Goal: Find specific page/section: Find specific page/section

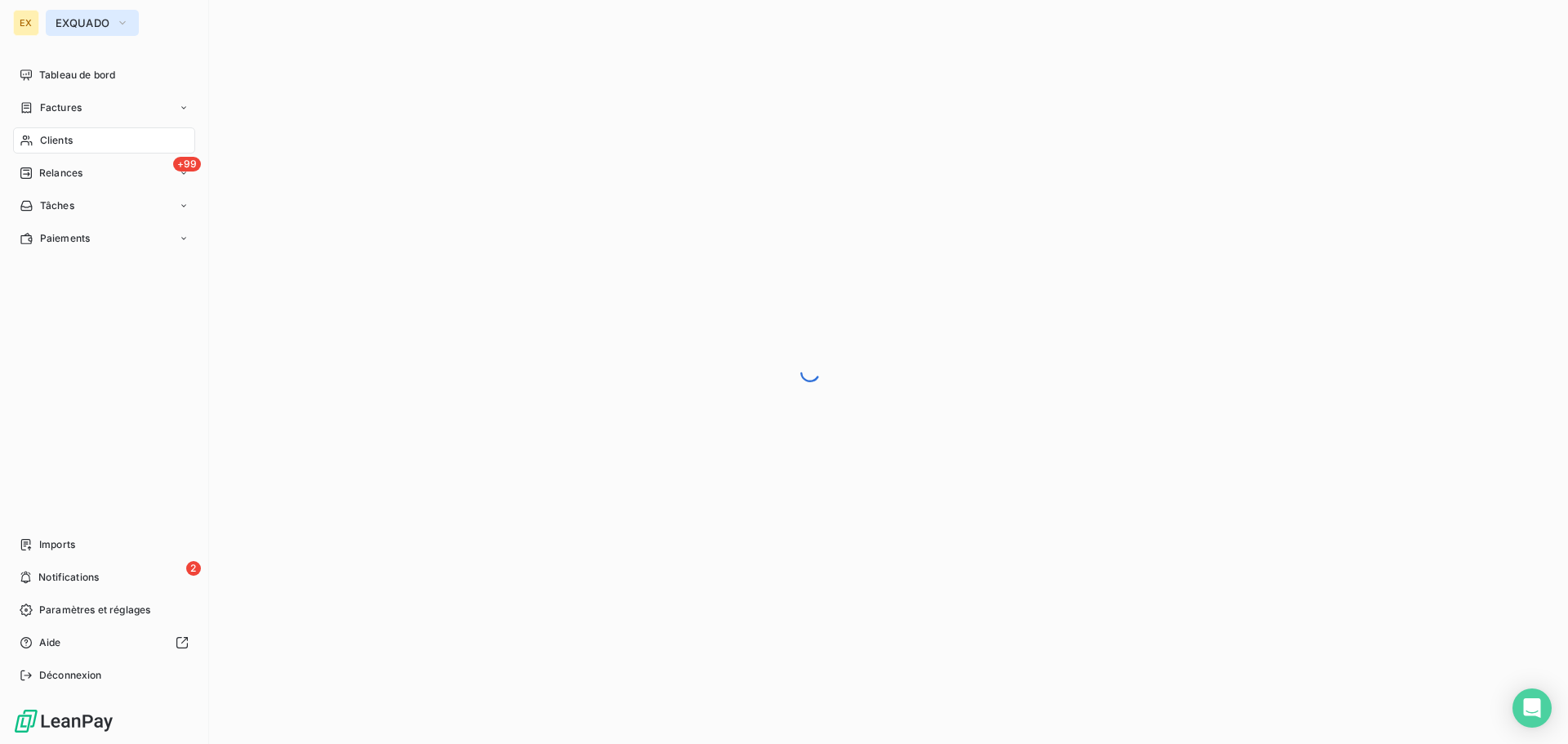
click at [89, 12] on button "EXQUADO" at bounding box center [92, 23] width 93 height 26
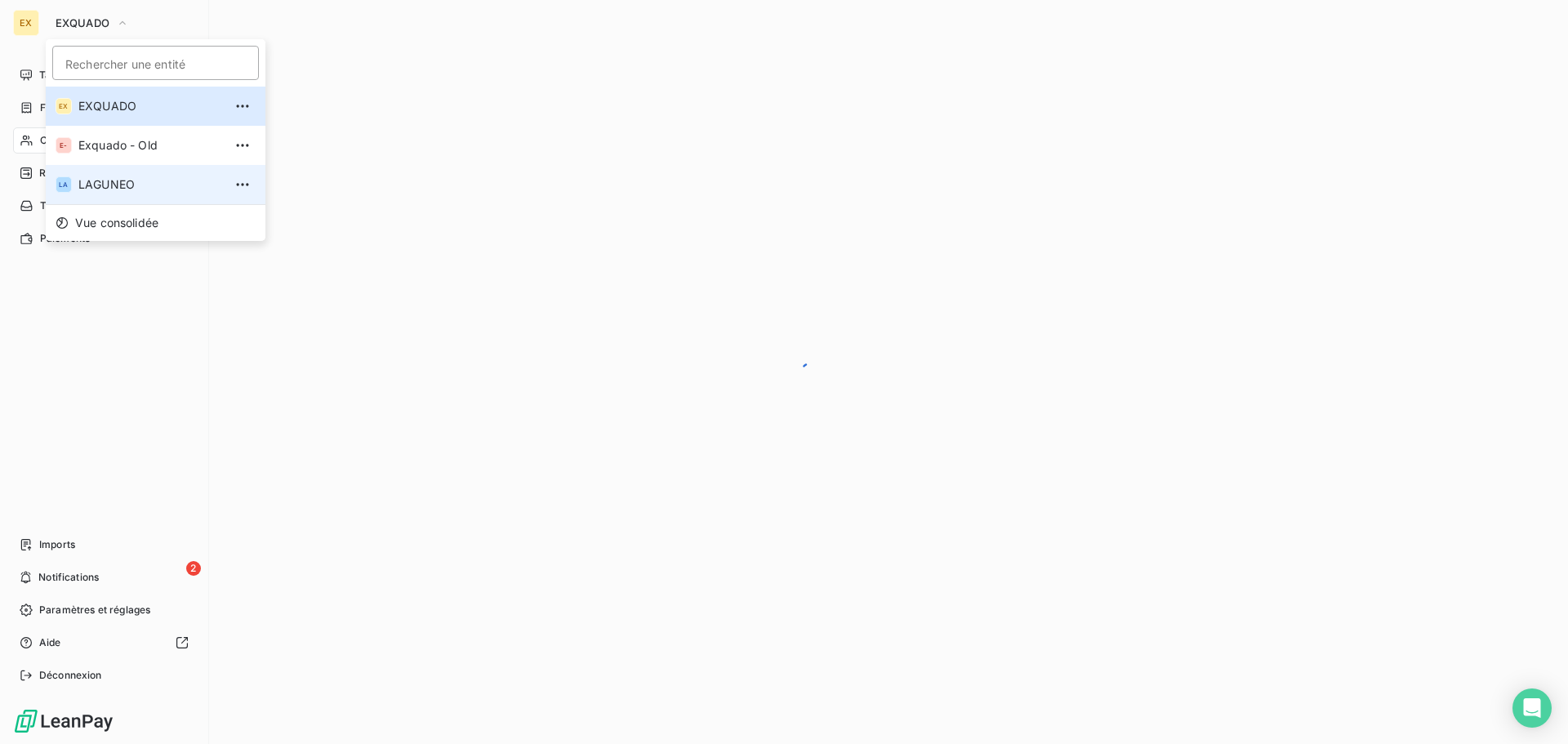
click at [91, 180] on span "LAGUNEO" at bounding box center [151, 184] width 145 height 16
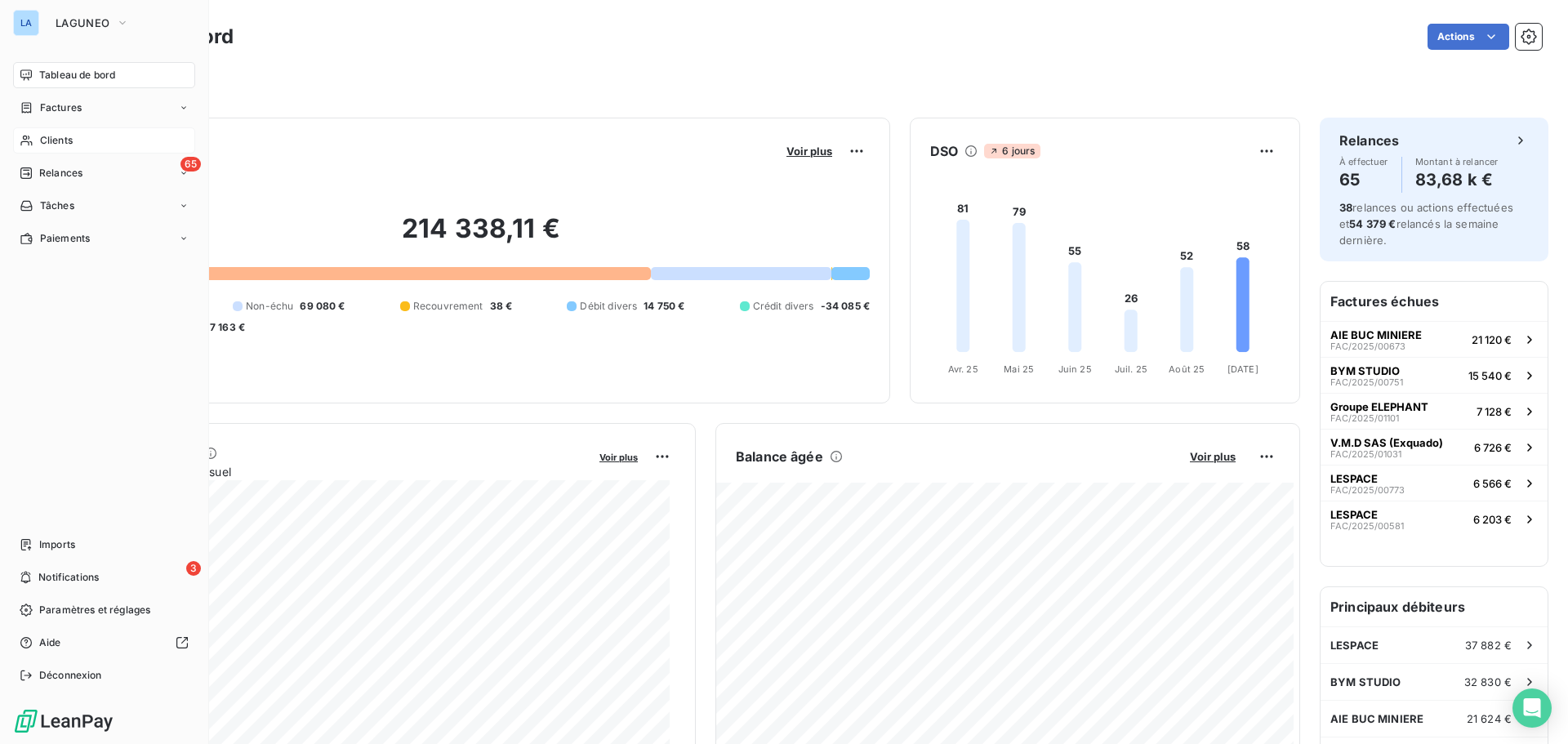
click at [64, 138] on span "Clients" at bounding box center [57, 141] width 33 height 15
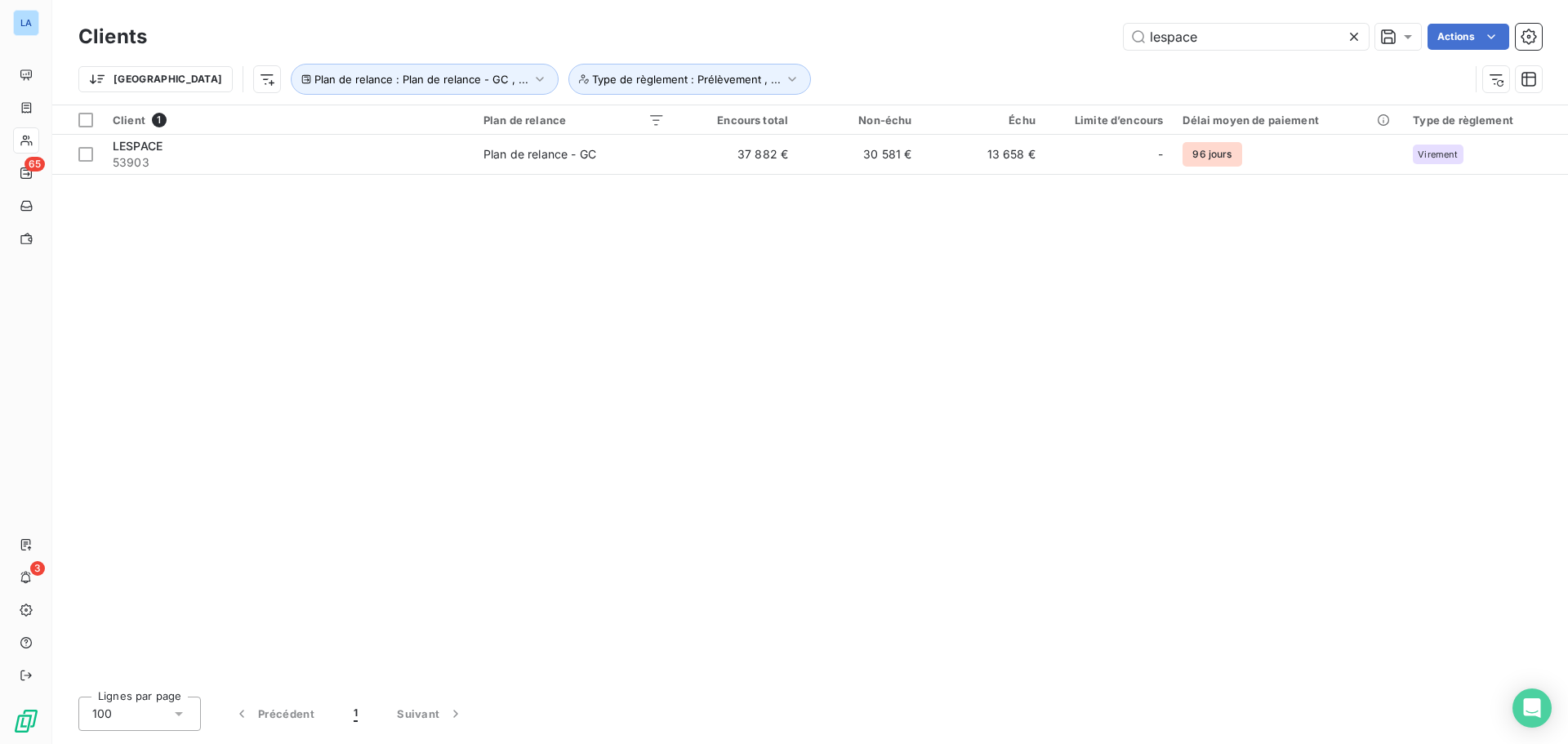
drag, startPoint x: 1220, startPoint y: 37, endPoint x: 1060, endPoint y: 63, distance: 162.1
click at [1060, 63] on div "Clients lespace Actions Trier Plan de relance : Plan de relance - GC , ... Type…" at bounding box center [810, 62] width 1463 height 85
type input "bym"
